Goal: Transaction & Acquisition: Purchase product/service

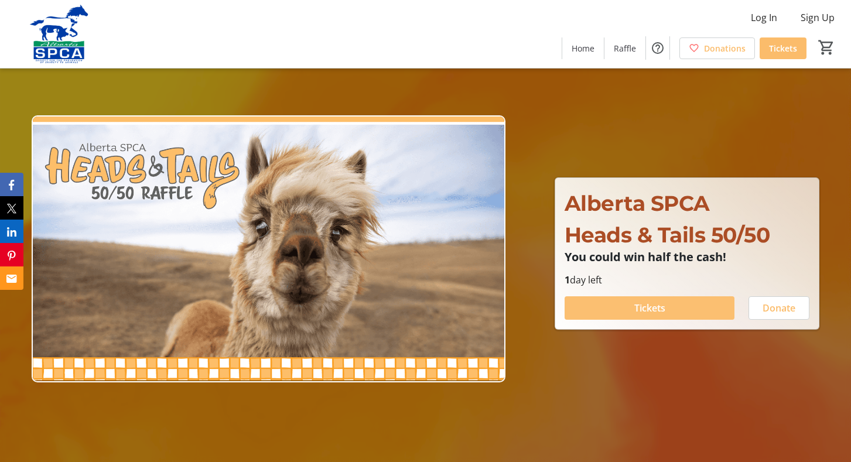
click at [675, 312] on span at bounding box center [650, 308] width 170 height 28
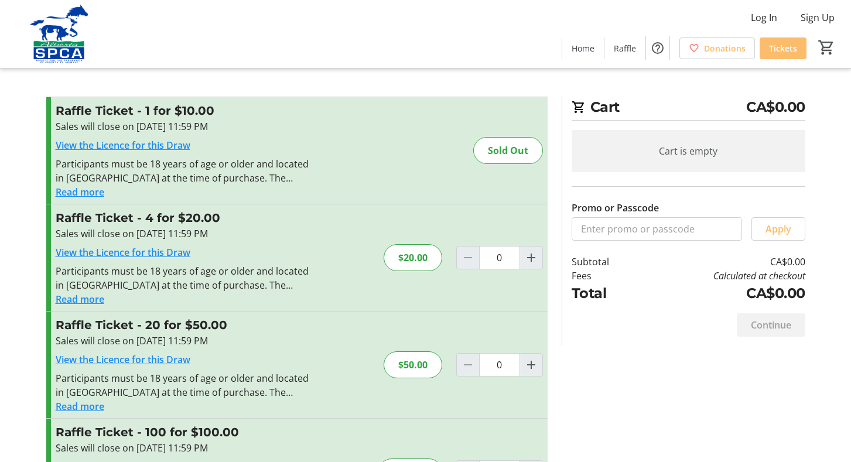
scroll to position [59, 0]
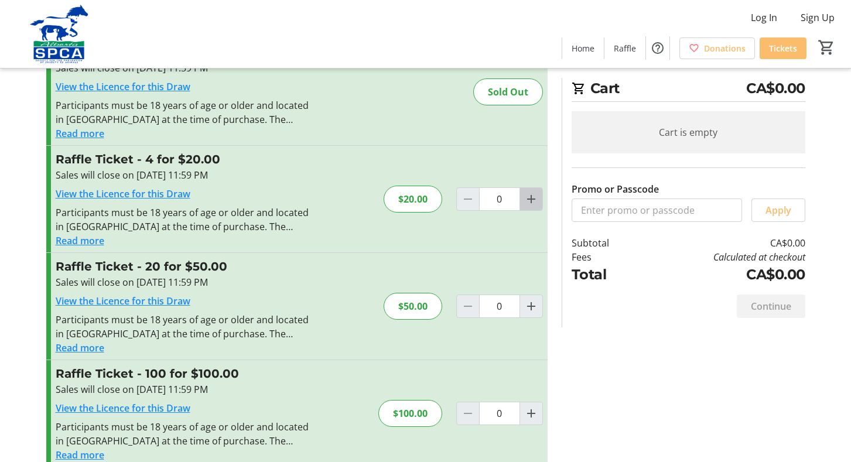
click at [529, 201] on mat-icon "Increment by one" at bounding box center [531, 199] width 14 height 14
type input "1"
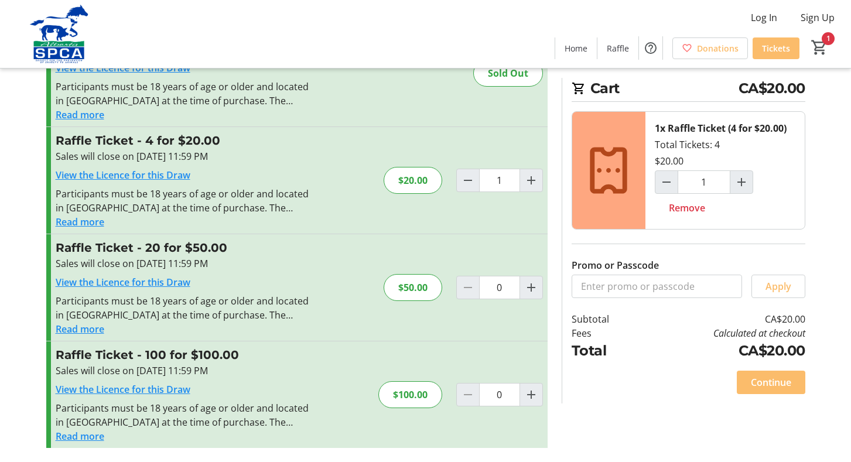
scroll to position [0, 0]
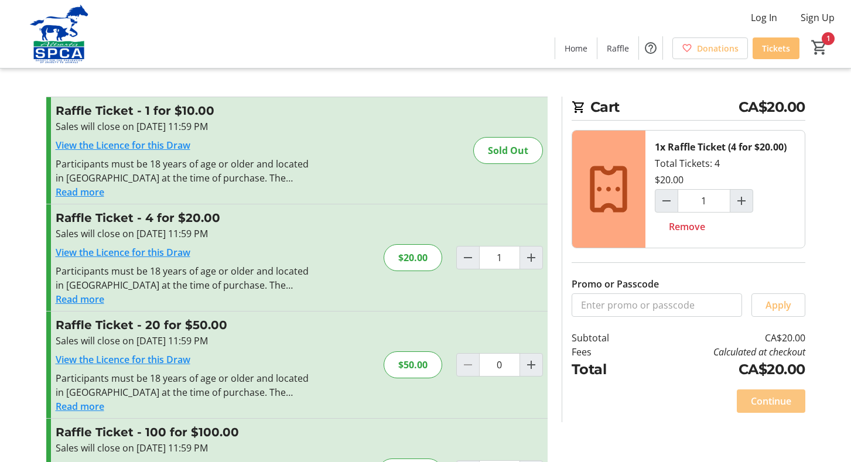
click at [783, 397] on span "Continue" at bounding box center [771, 401] width 40 height 14
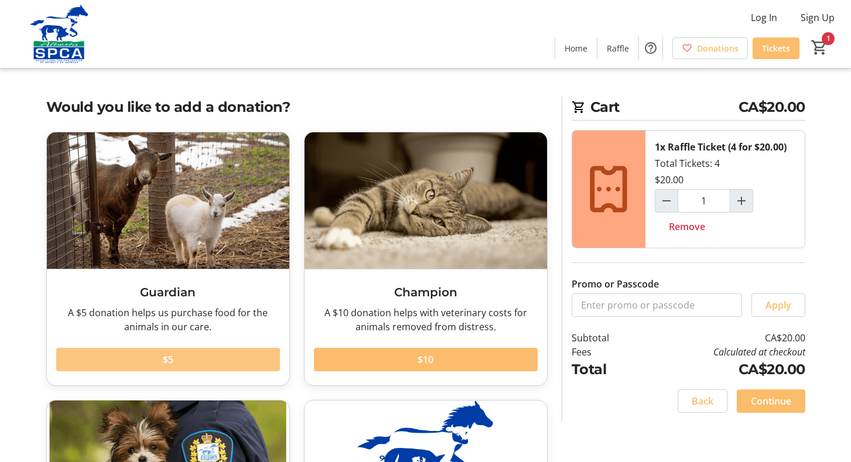
click at [209, 361] on span at bounding box center [168, 360] width 224 height 28
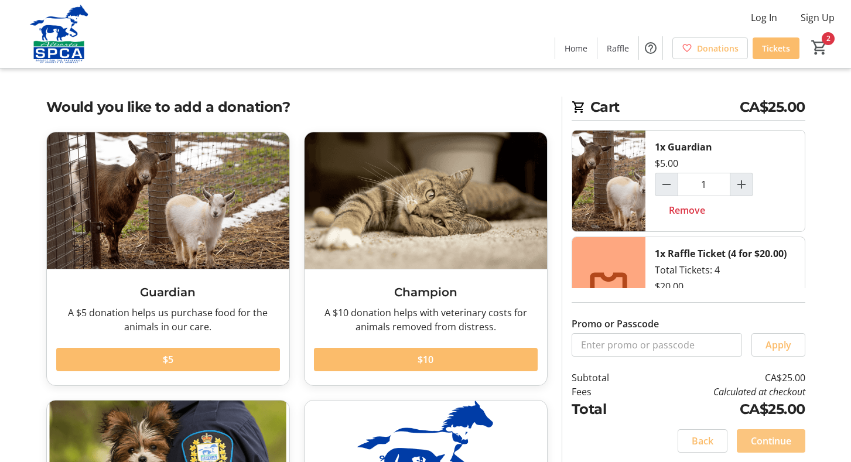
click at [763, 439] on span "Continue" at bounding box center [771, 441] width 40 height 14
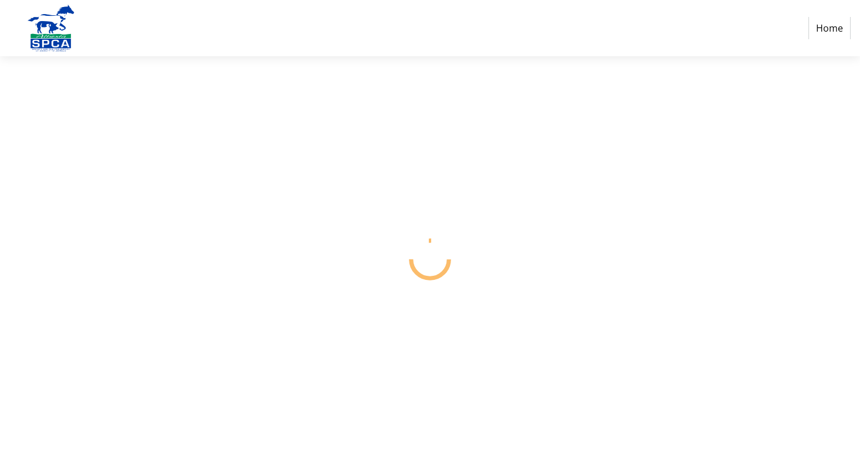
select select "CA"
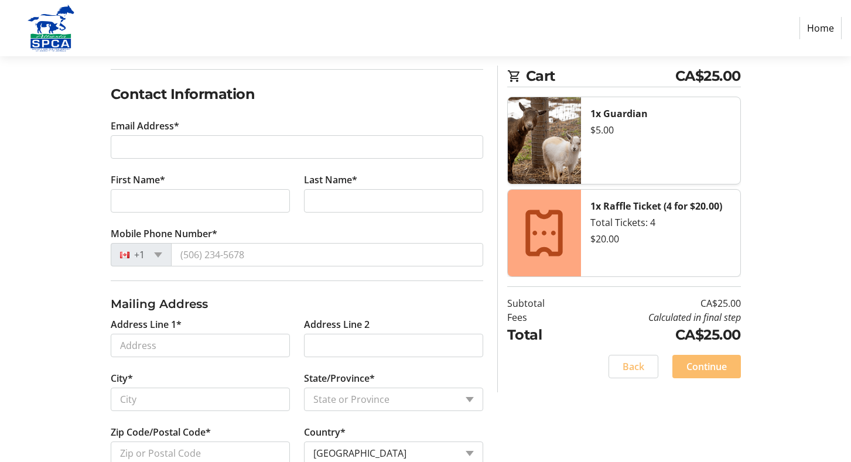
scroll to position [234, 0]
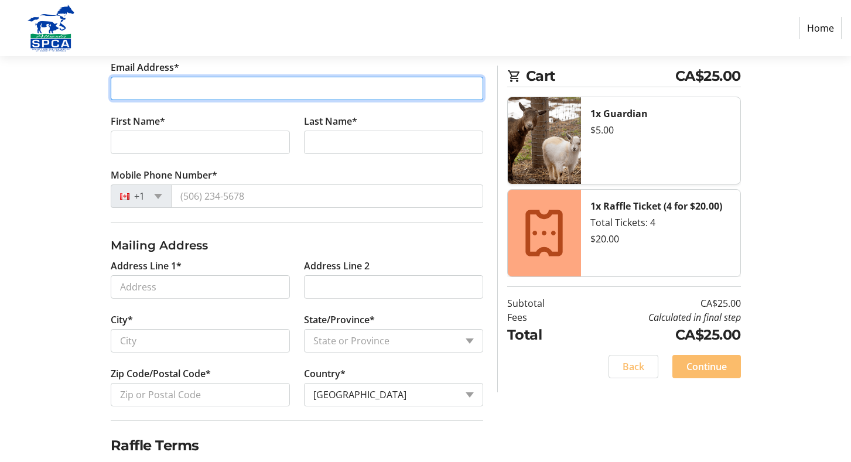
click at [173, 90] on input "Email Address*" at bounding box center [297, 88] width 372 height 23
type input "[EMAIL_ADDRESS][PERSON_NAME][DOMAIN_NAME]"
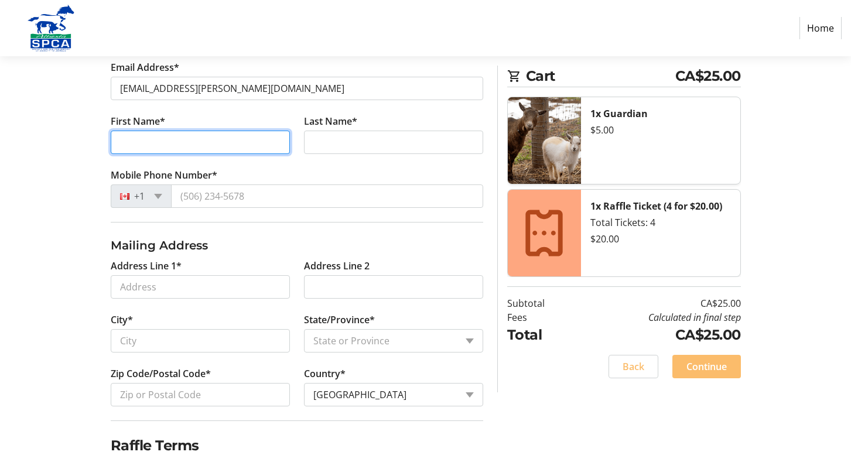
type input "[PERSON_NAME]"
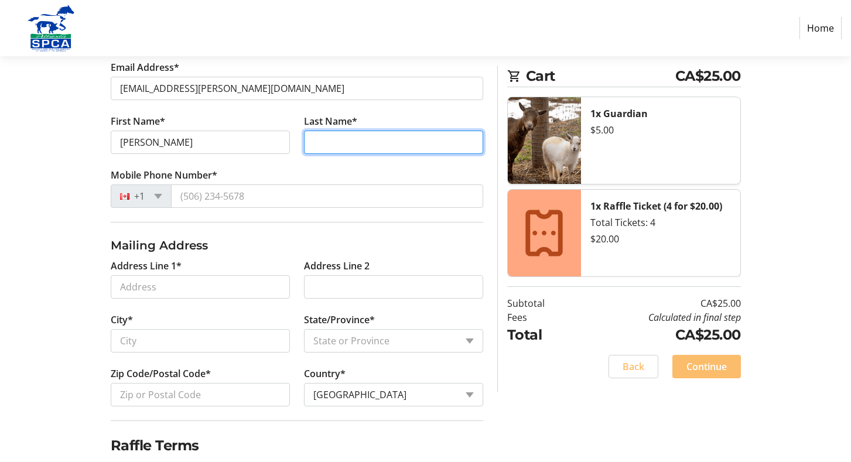
type input "[PERSON_NAME]"
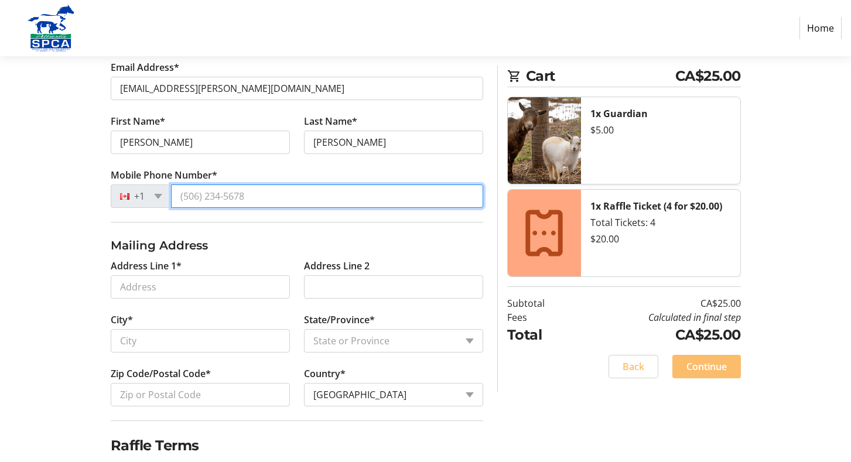
type input "[PHONE_NUMBER]"
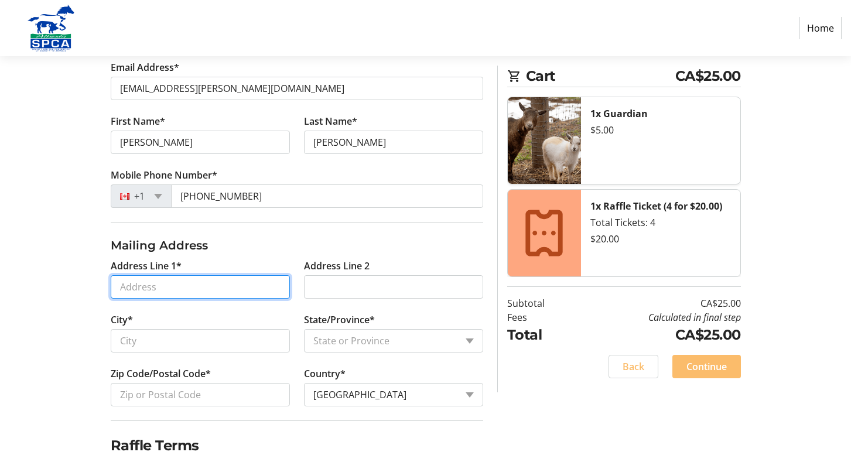
type input "[STREET_ADDRESS]"
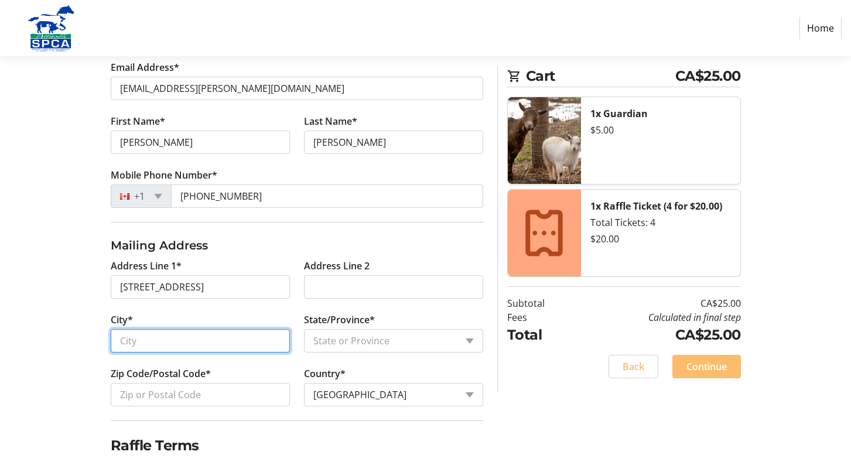
type input "[GEOGRAPHIC_DATA]"
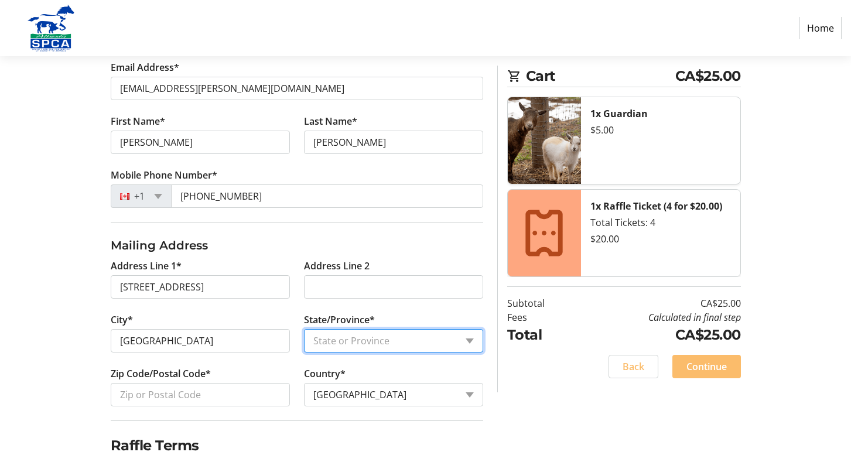
select select "AB"
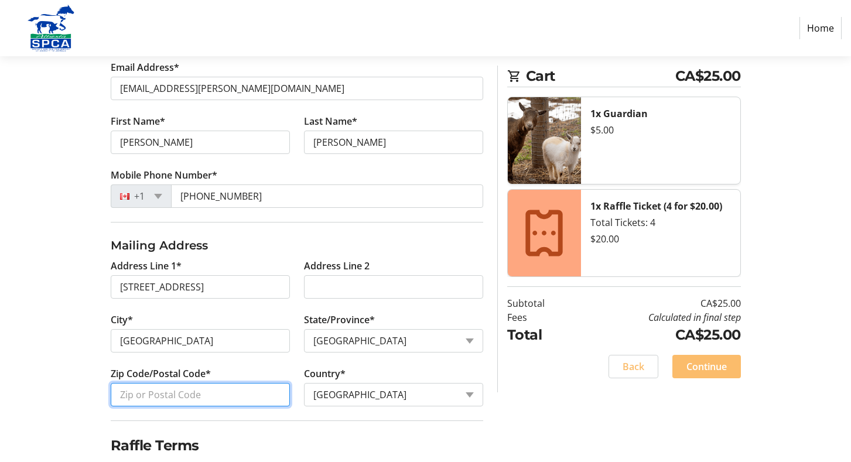
type input "T2W 0H5"
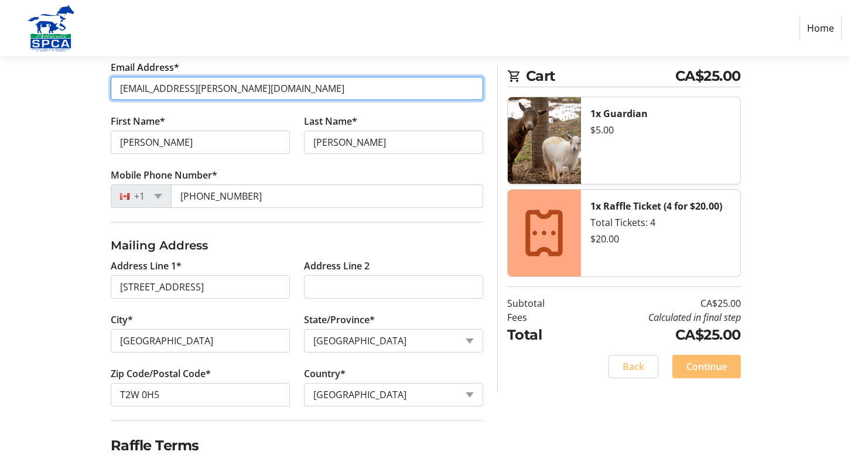
scroll to position [280, 0]
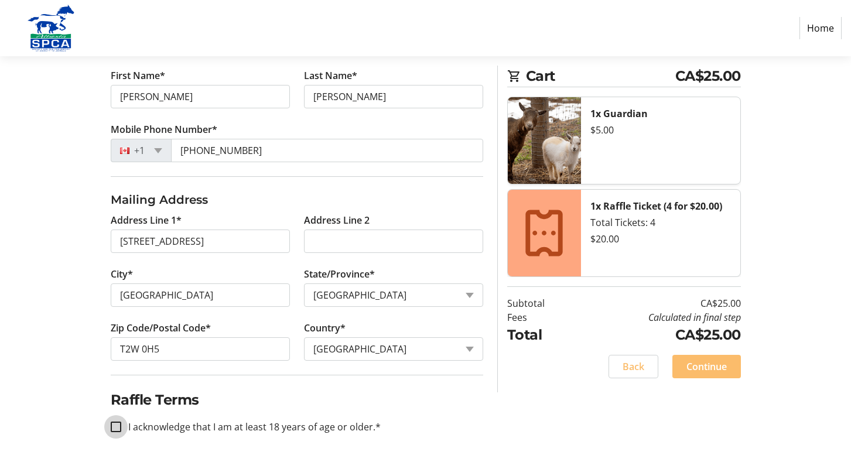
click at [116, 426] on input "I acknowledge that I am at least 18 years of age or older.*" at bounding box center [116, 427] width 11 height 11
checkbox input "true"
click at [716, 365] on span "Continue" at bounding box center [706, 367] width 40 height 14
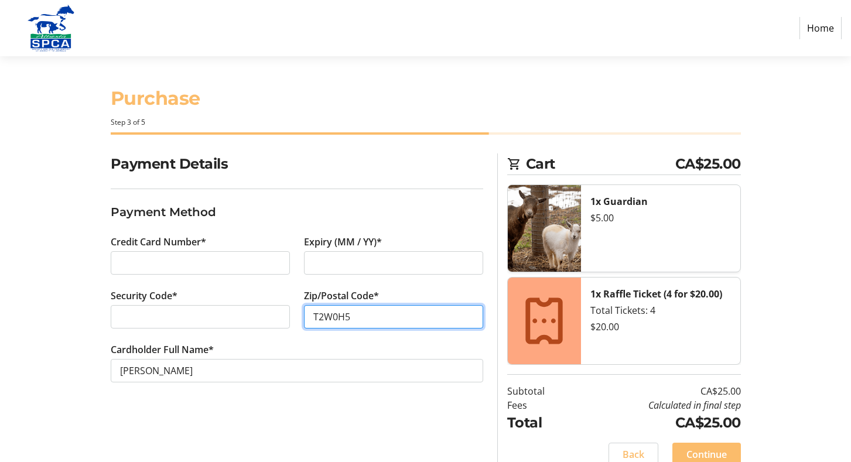
type input "T2W0H5"
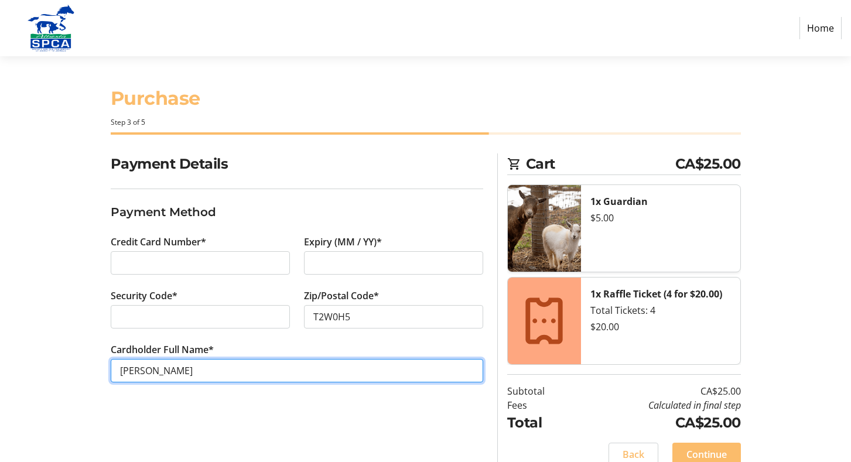
click at [268, 375] on input "[PERSON_NAME]" at bounding box center [297, 370] width 372 height 23
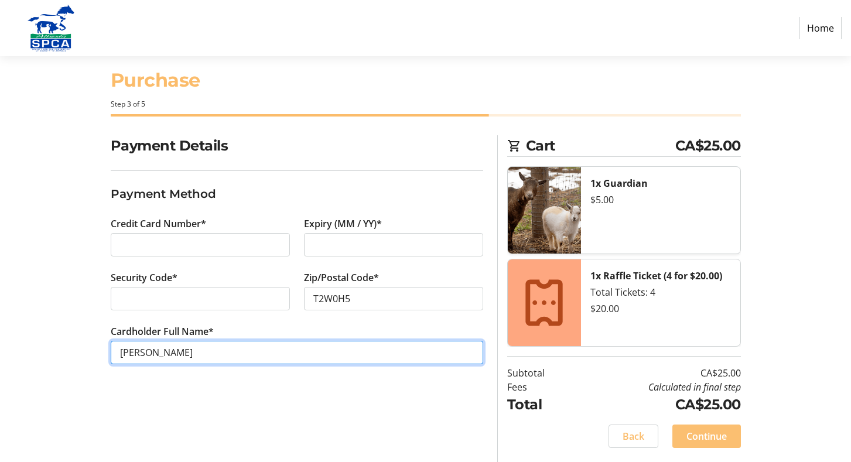
type input "[PERSON_NAME]"
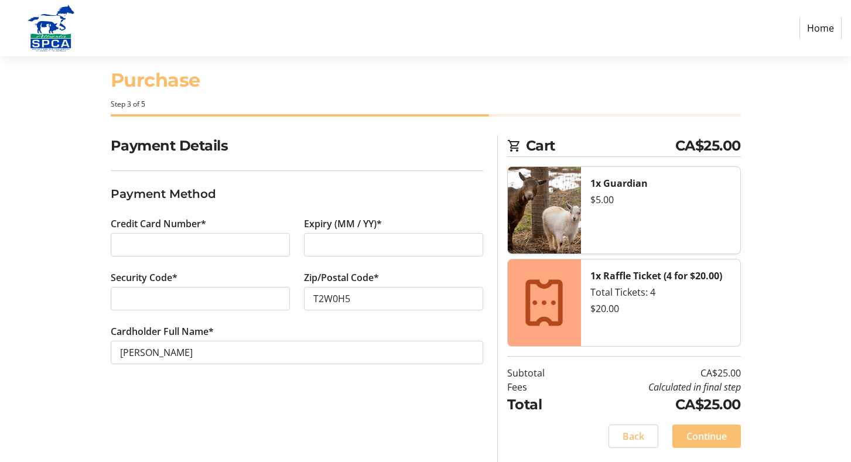
click at [707, 442] on span "Continue" at bounding box center [706, 436] width 40 height 14
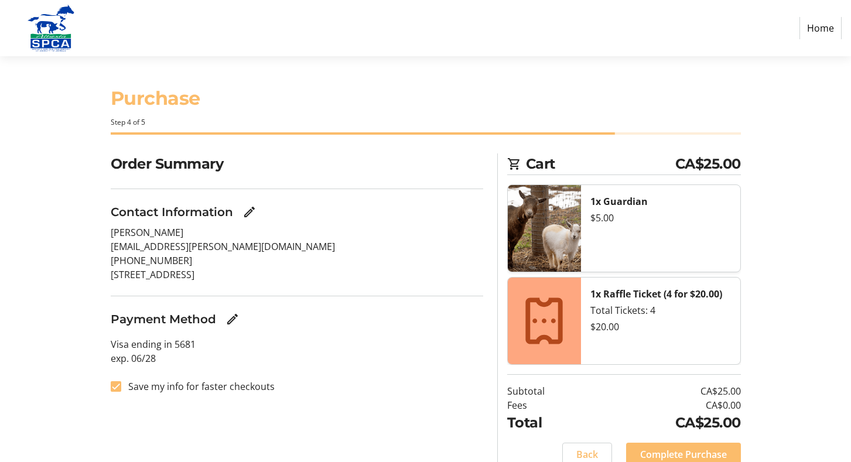
scroll to position [49, 0]
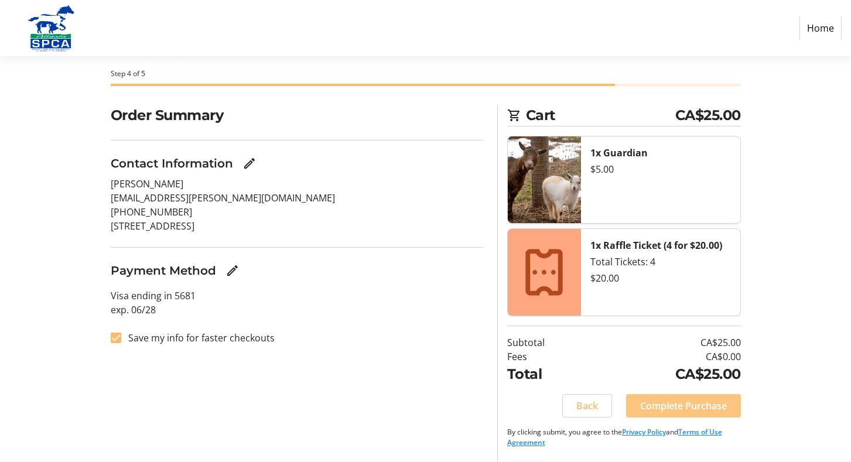
click at [730, 408] on span at bounding box center [683, 406] width 115 height 28
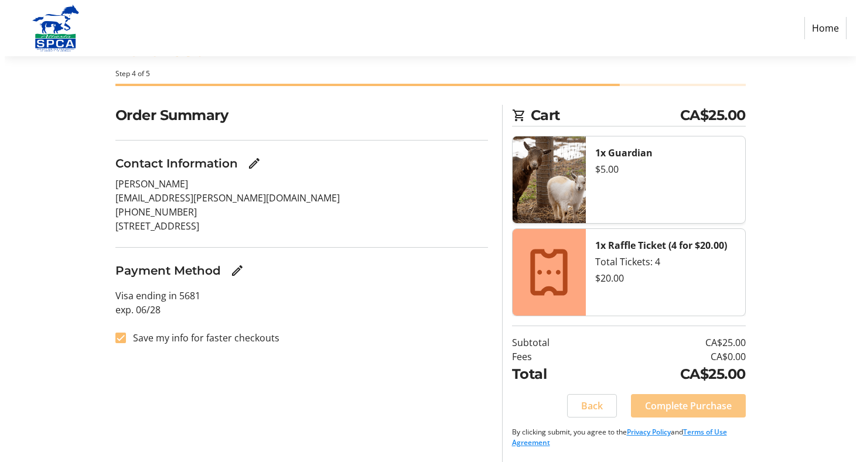
scroll to position [0, 0]
